Goal: Task Accomplishment & Management: Use online tool/utility

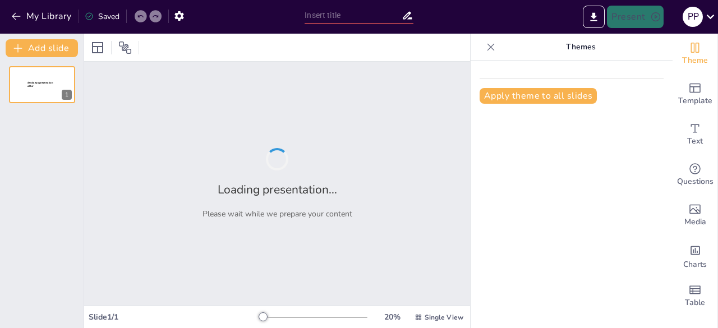
type input "Optimizing Heating and Cooling Rates for Cream and Ointment Production"
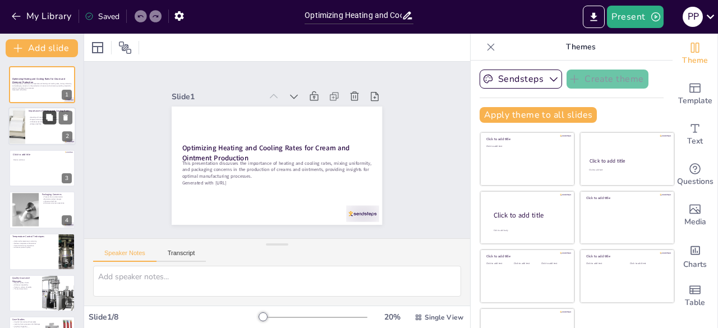
click at [43, 121] on button at bounding box center [49, 117] width 13 height 13
type textarea "The heating and cooling rates play a vital role in determining the overall qual…"
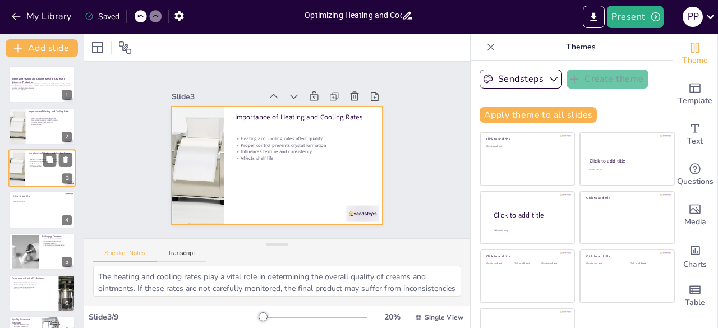
click at [45, 176] on div at bounding box center [41, 168] width 67 height 38
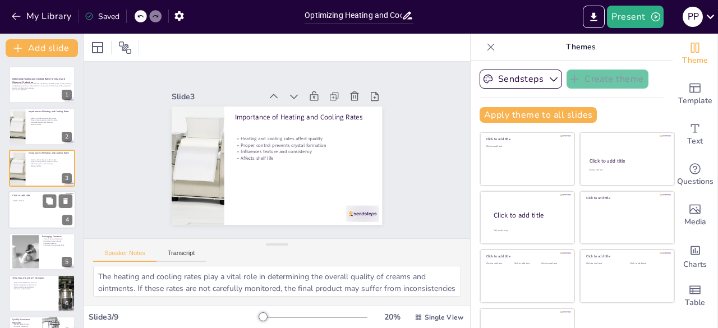
click at [30, 193] on div at bounding box center [41, 210] width 67 height 38
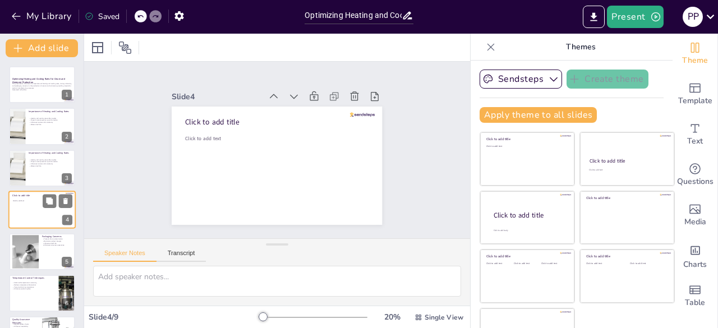
scroll to position [17, 0]
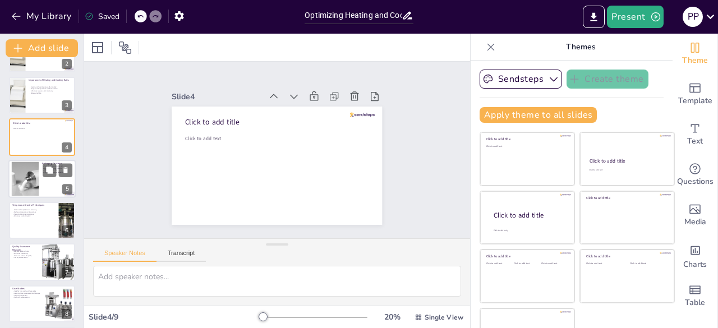
click at [33, 166] on div at bounding box center [24, 179] width 51 height 34
type textarea "Proper packaging is essential for protecting creams and ointments from contamin…"
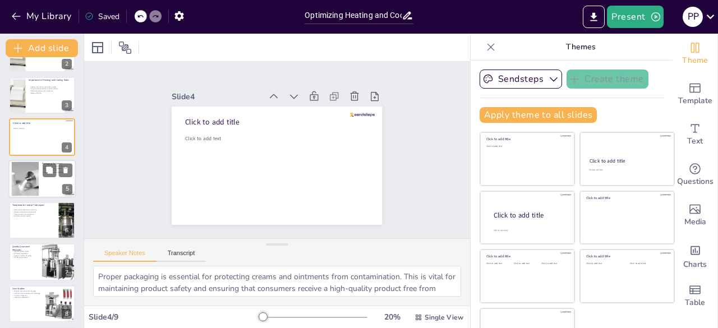
scroll to position [59, 0]
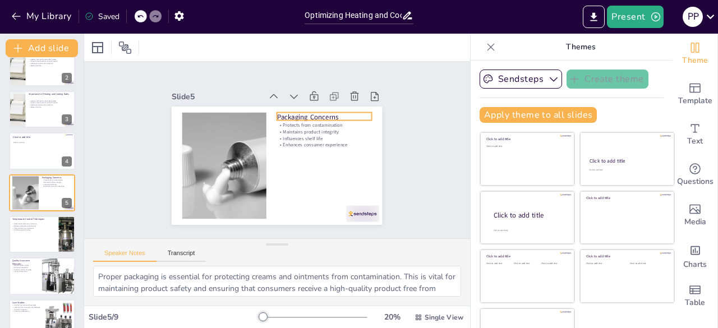
click at [280, 113] on p "Packaging Concerns" at bounding box center [327, 123] width 95 height 20
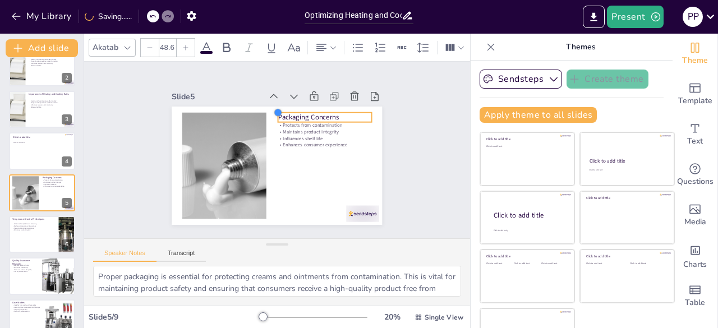
type input "49.7"
click at [264, 113] on div "Packaging Concerns Protects from contamination Maintains product integrity Infl…" at bounding box center [275, 166] width 222 height 140
click at [275, 171] on p "Packaging Concerns" at bounding box center [259, 204] width 85 height 66
click at [304, 142] on p "Packaging Concerns" at bounding box center [314, 191] width 20 height 99
click at [325, 113] on p "Packaging Concerns" at bounding box center [328, 127] width 98 height 30
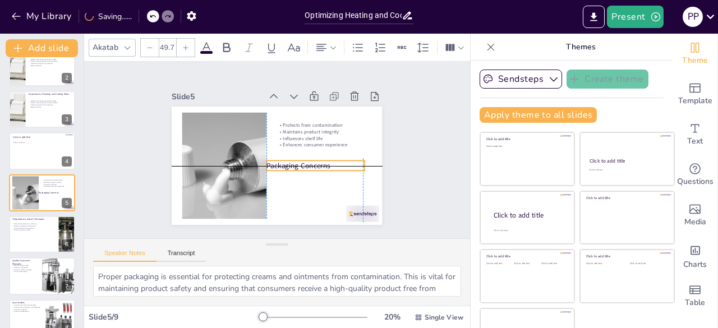
drag, startPoint x: 313, startPoint y: 113, endPoint x: 305, endPoint y: 159, distance: 46.8
click at [305, 159] on p "Packaging Concerns" at bounding box center [312, 173] width 98 height 30
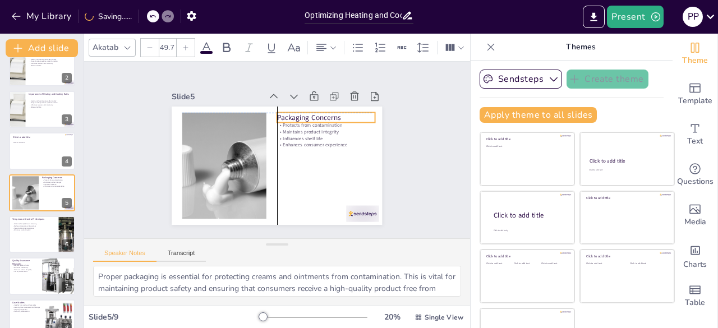
drag, startPoint x: 305, startPoint y: 159, endPoint x: 312, endPoint y: 111, distance: 48.8
click at [312, 113] on p "Packaging Concerns" at bounding box center [329, 123] width 99 height 20
click at [356, 213] on div at bounding box center [356, 223] width 34 height 20
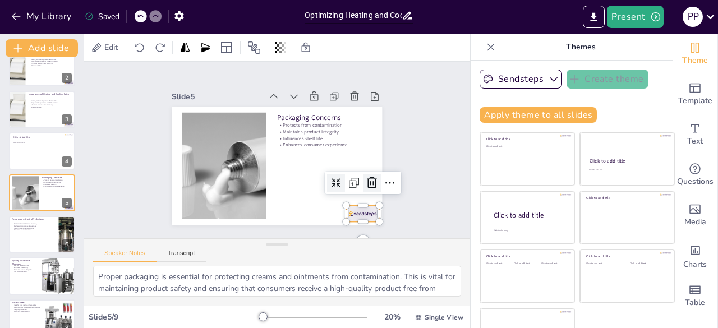
click at [361, 186] on icon at bounding box center [368, 193] width 15 height 15
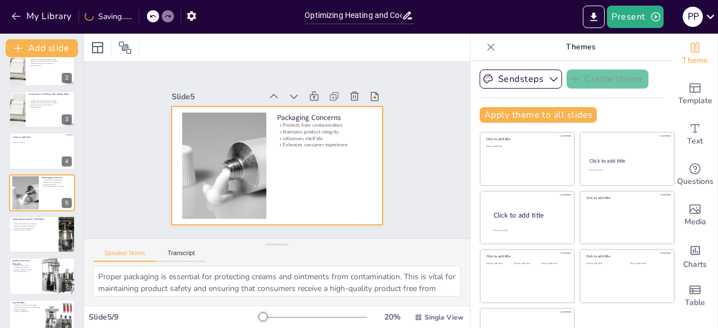
click at [169, 153] on div at bounding box center [276, 166] width 222 height 140
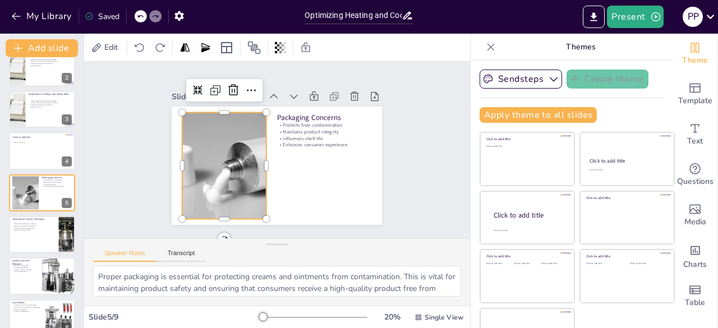
click at [193, 164] on div at bounding box center [222, 154] width 178 height 137
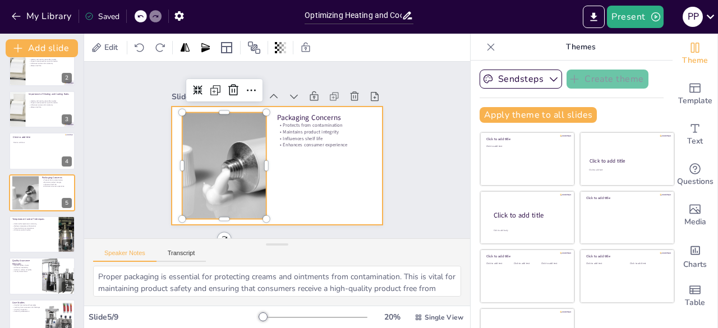
click at [296, 183] on div at bounding box center [276, 166] width 222 height 140
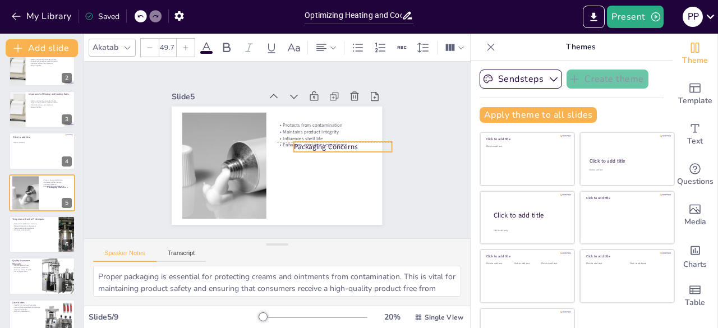
drag, startPoint x: 266, startPoint y: 115, endPoint x: 280, endPoint y: 142, distance: 30.4
click at [280, 142] on div "Packaging Concerns Protects from contamination Maintains product integrity Infl…" at bounding box center [244, 179] width 141 height 156
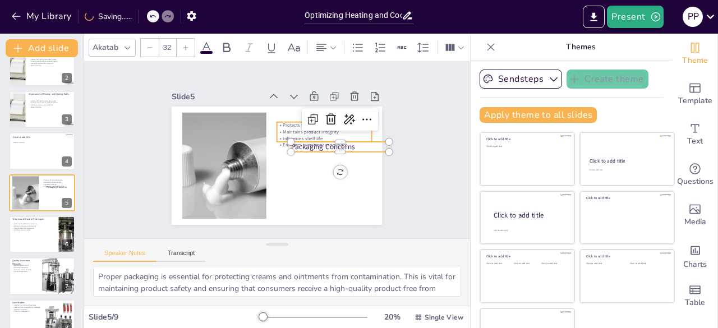
click at [282, 123] on p "Protects from contamination" at bounding box center [329, 136] width 94 height 26
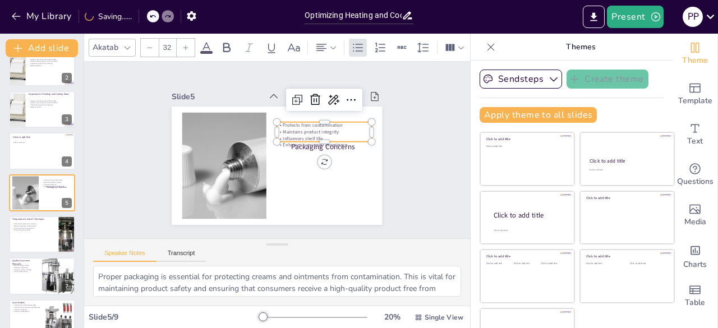
click at [279, 129] on p "Maintains product integrity" at bounding box center [326, 137] width 95 height 16
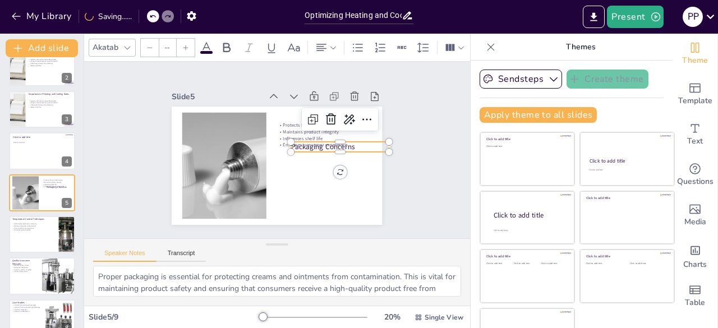
type input "49.7"
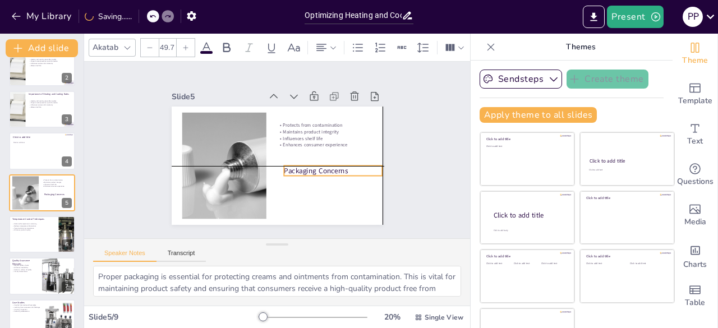
drag, startPoint x: 301, startPoint y: 145, endPoint x: 293, endPoint y: 168, distance: 24.0
click at [293, 168] on p "Packaging Concerns" at bounding box center [331, 177] width 99 height 20
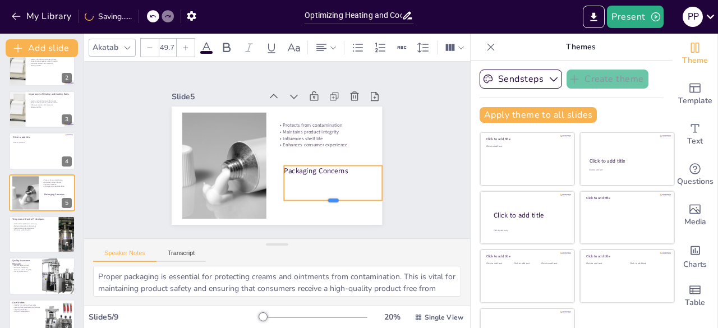
drag, startPoint x: 328, startPoint y: 176, endPoint x: 324, endPoint y: 200, distance: 24.9
click at [324, 201] on div at bounding box center [327, 210] width 99 height 19
click at [272, 164] on p "Packaging Concerns" at bounding box center [262, 208] width 20 height 99
click at [284, 167] on p "Packaging Concerns" at bounding box center [331, 177] width 99 height 20
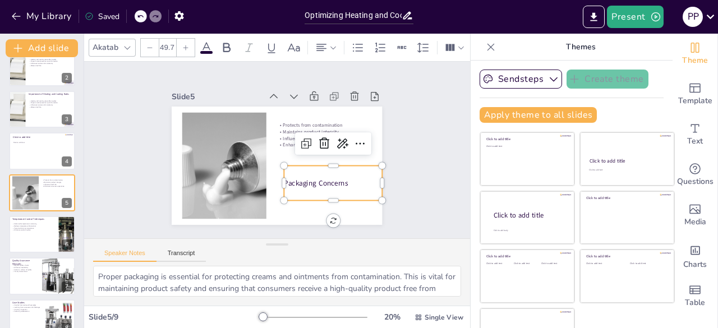
click at [287, 179] on p "Packaging Concerns" at bounding box center [325, 194] width 98 height 30
drag, startPoint x: 274, startPoint y: 176, endPoint x: 310, endPoint y: 180, distance: 36.1
click at [310, 180] on p "Packaging Concerns" at bounding box center [329, 189] width 99 height 20
click at [278, 179] on p "Packaging Concerns" at bounding box center [325, 194] width 98 height 30
drag, startPoint x: 273, startPoint y: 177, endPoint x: 334, endPoint y: 181, distance: 61.3
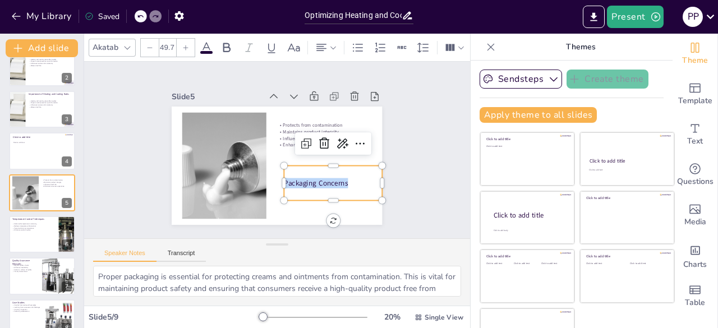
click at [334, 181] on p "Packaging Concerns" at bounding box center [329, 189] width 99 height 20
copy p "Packaging Concerns"
